Goal: Obtain resource: Obtain resource

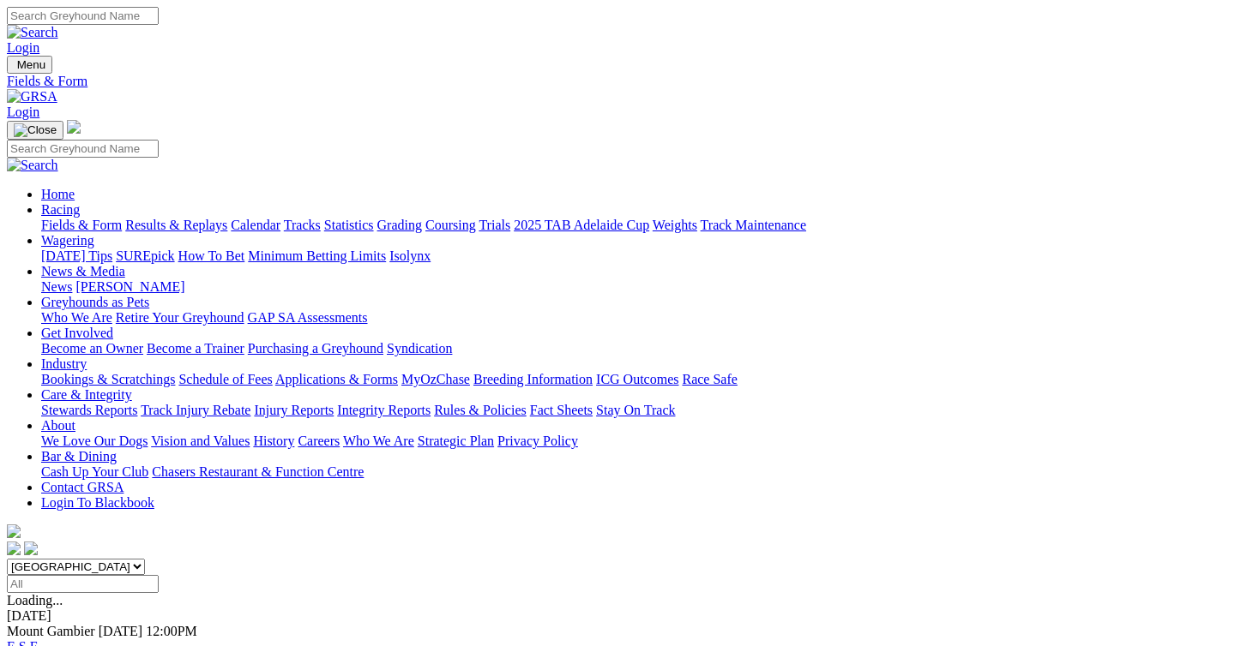
click at [398, 372] on link "Applications & Forms" at bounding box center [336, 379] width 123 height 15
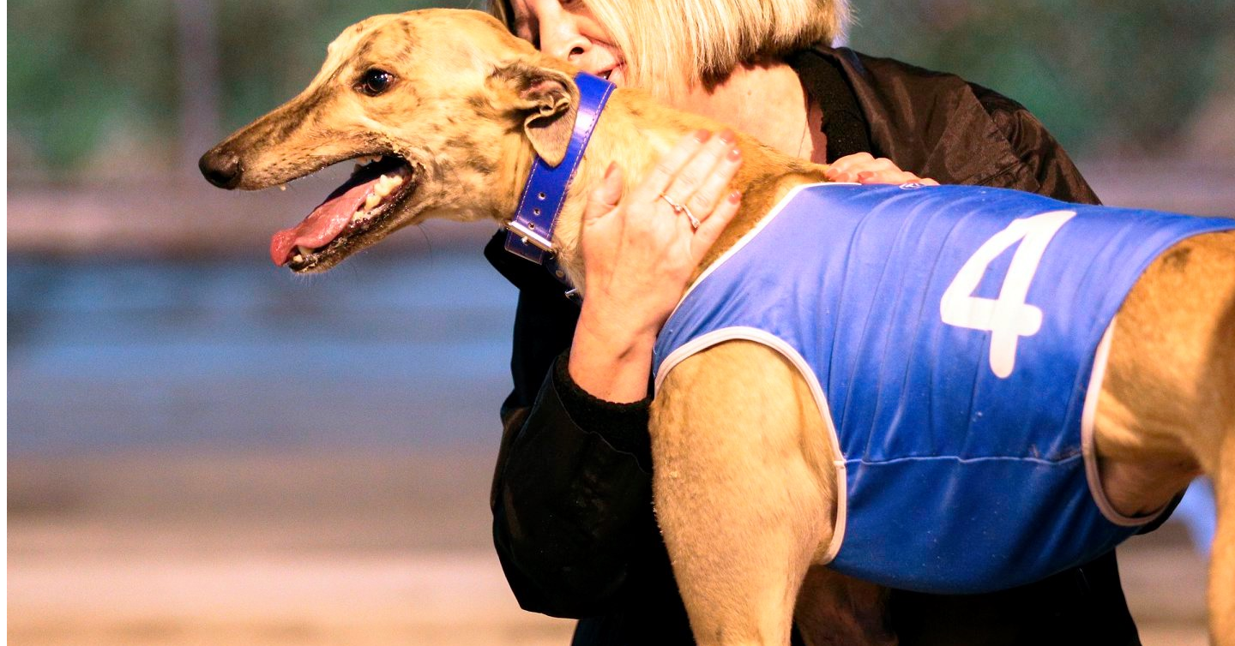
scroll to position [939, 0]
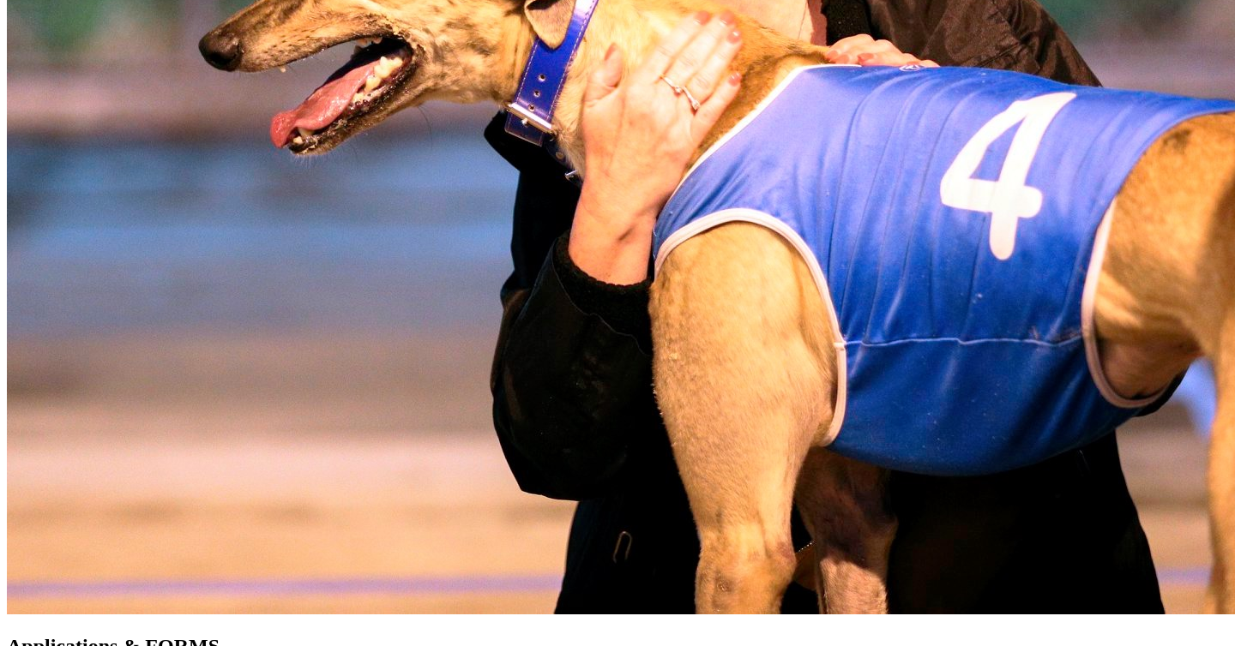
scroll to position [1055, 0]
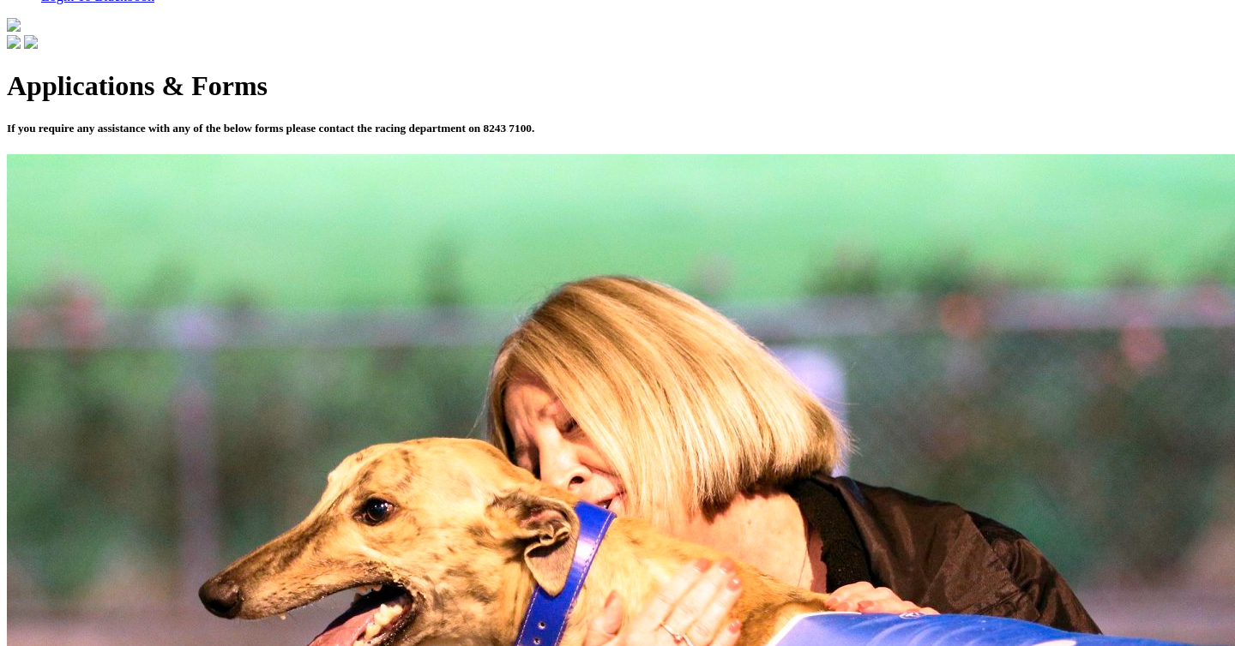
scroll to position [1189, 0]
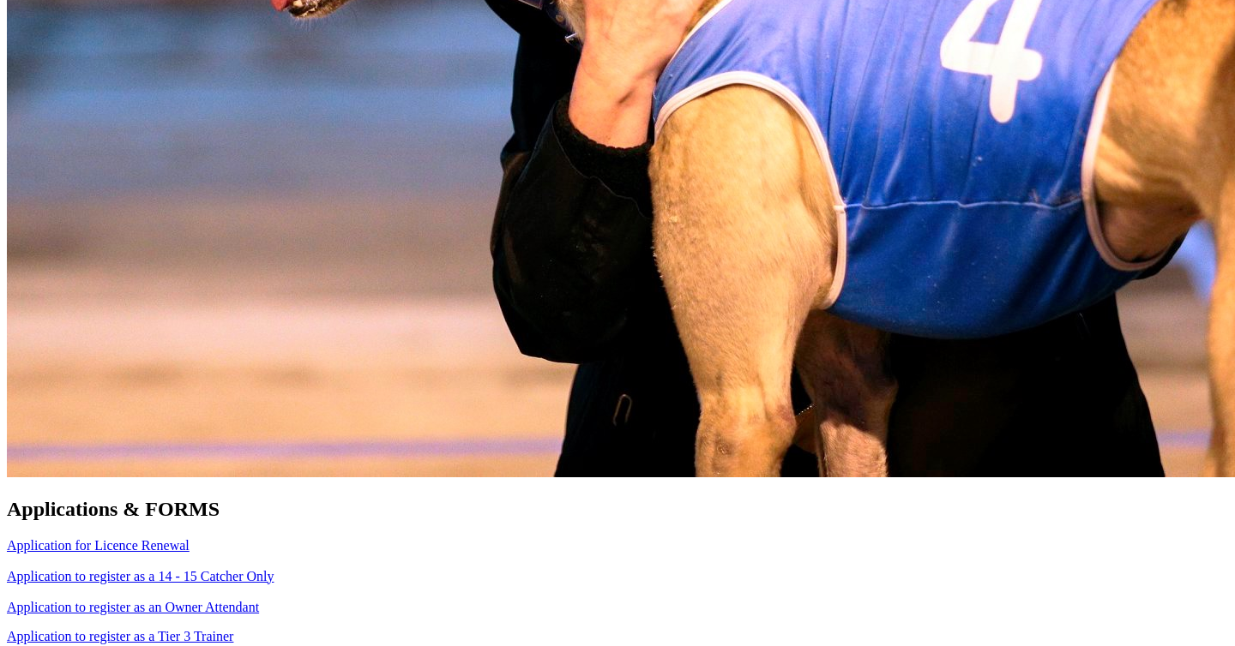
scroll to position [1195, 0]
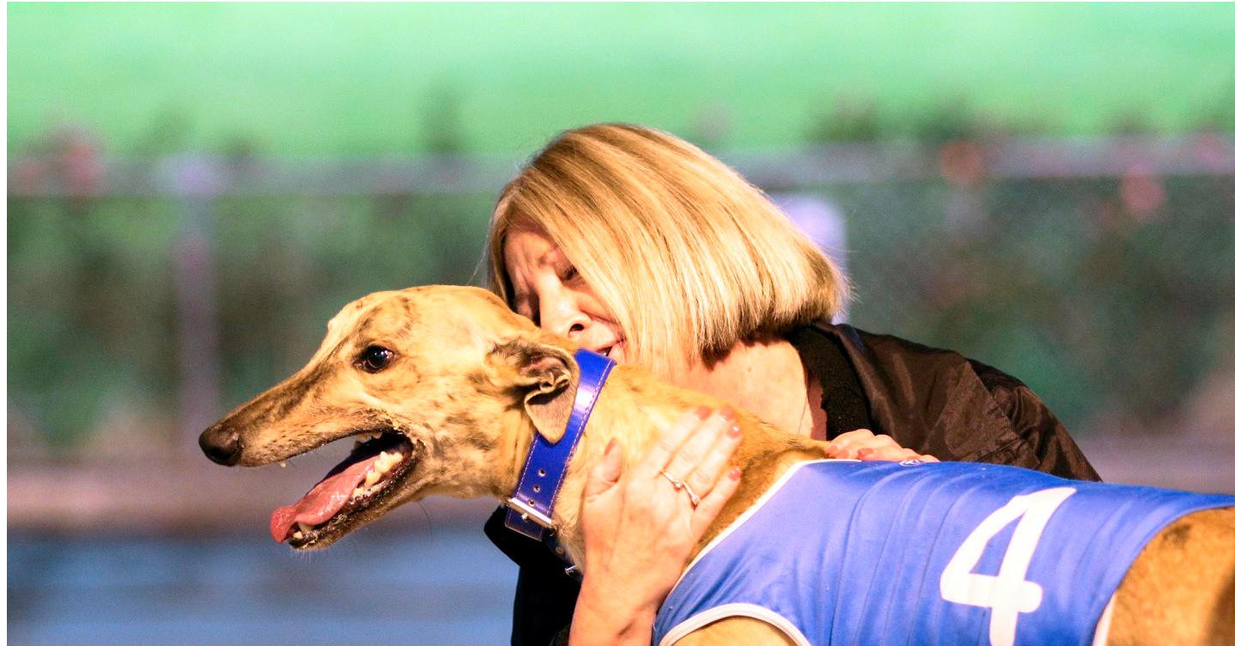
scroll to position [667, 0]
